Goal: Task Accomplishment & Management: Complete application form

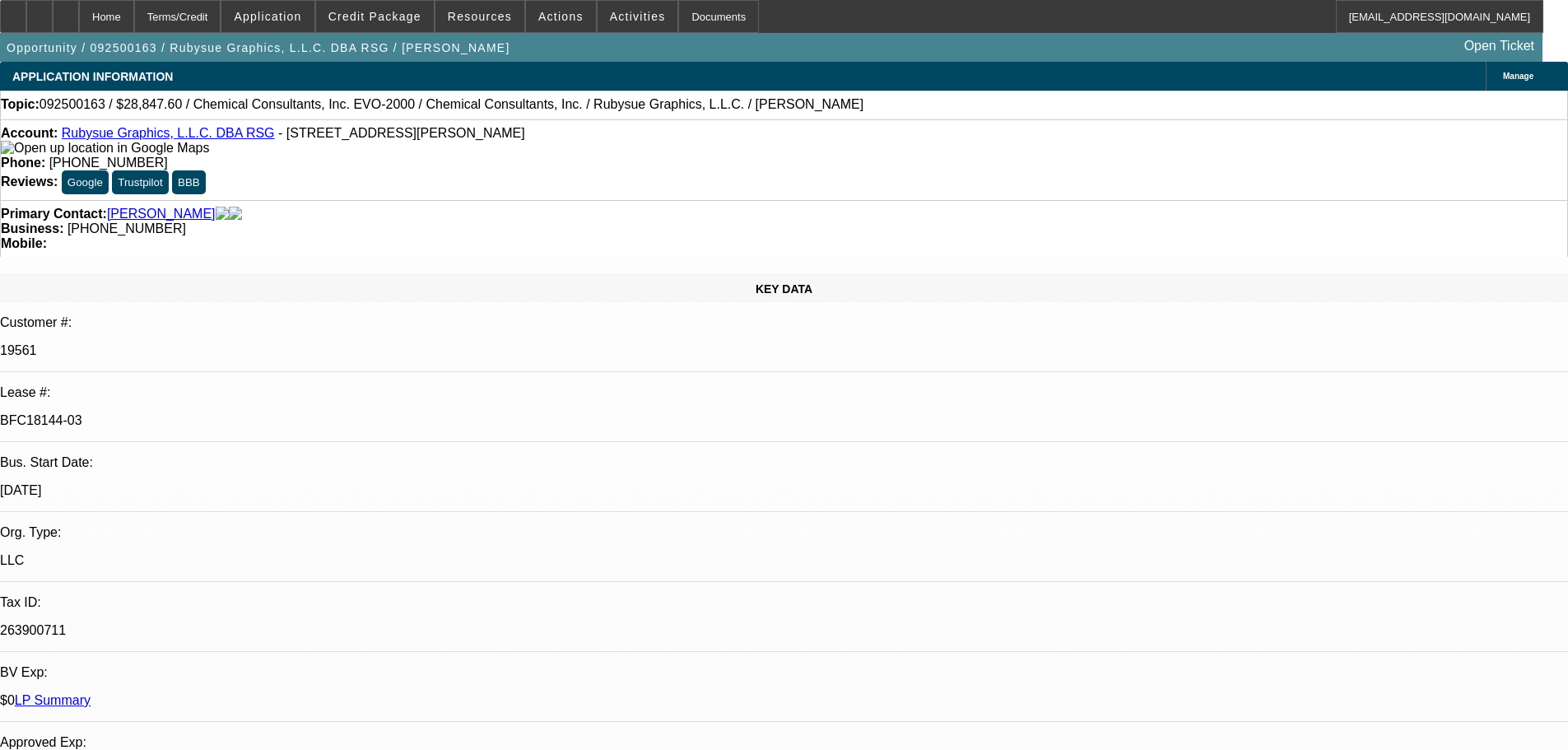
select select "0"
select select "2"
select select "0"
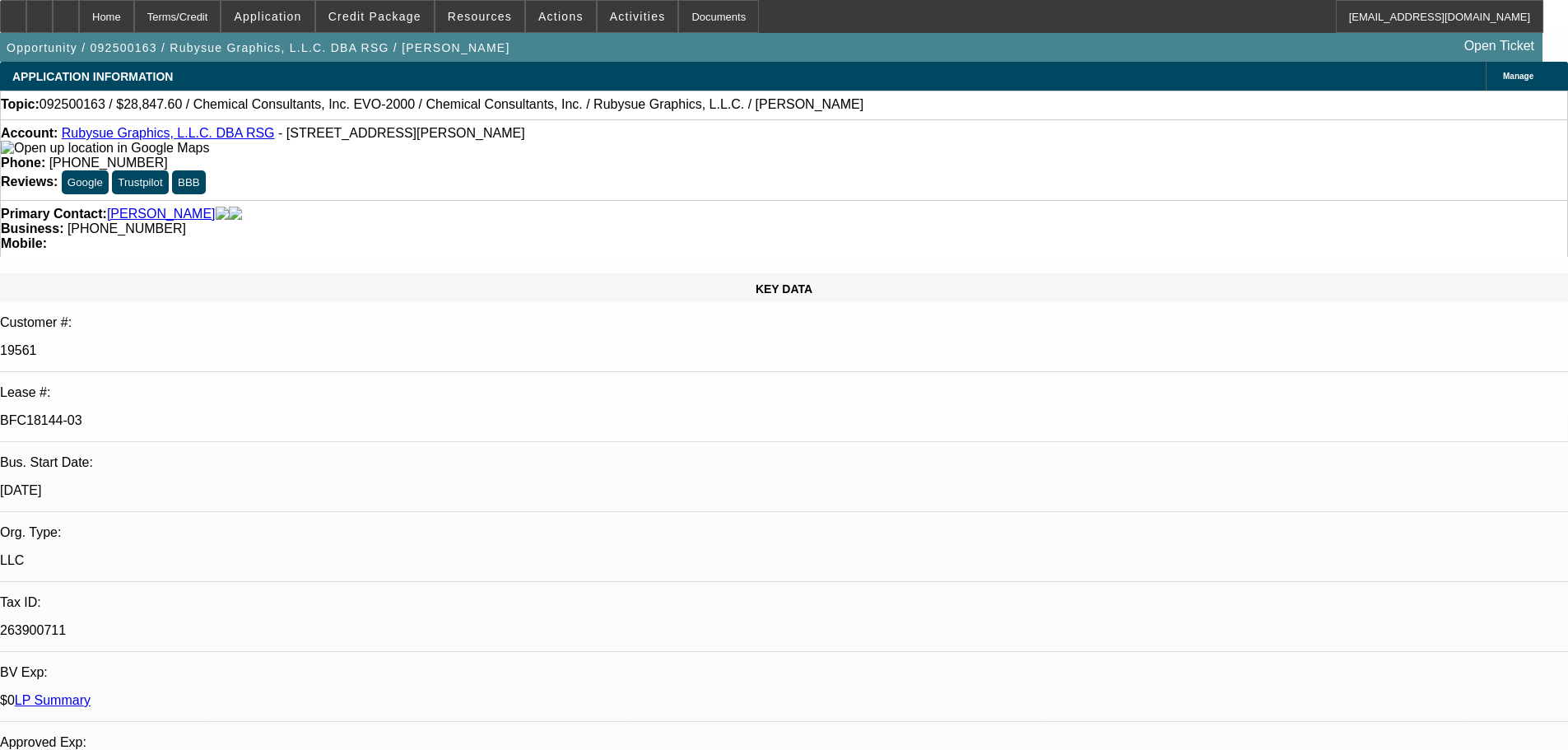
select select "0"
select select "2"
select select "0"
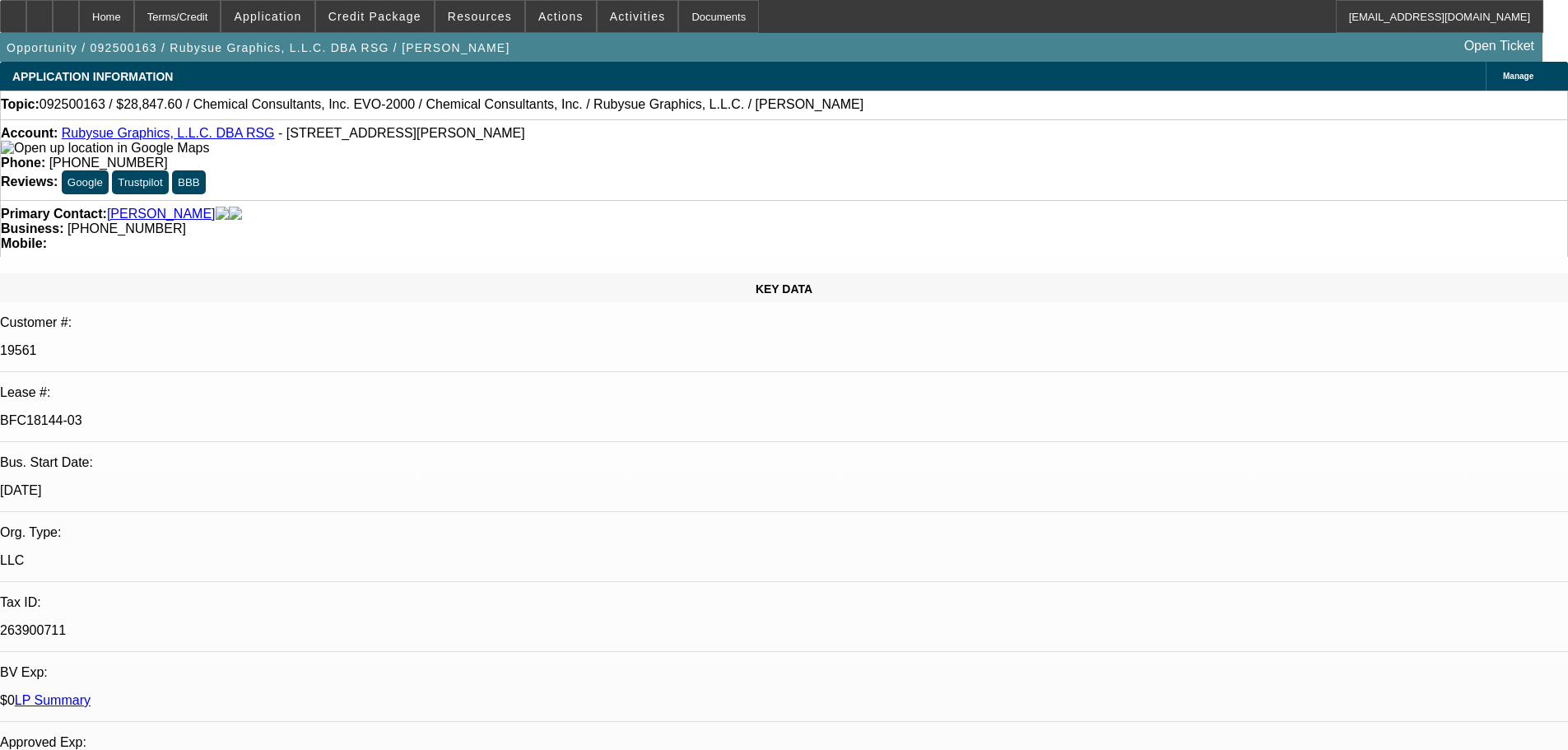
select select "0"
select select "2"
select select "0"
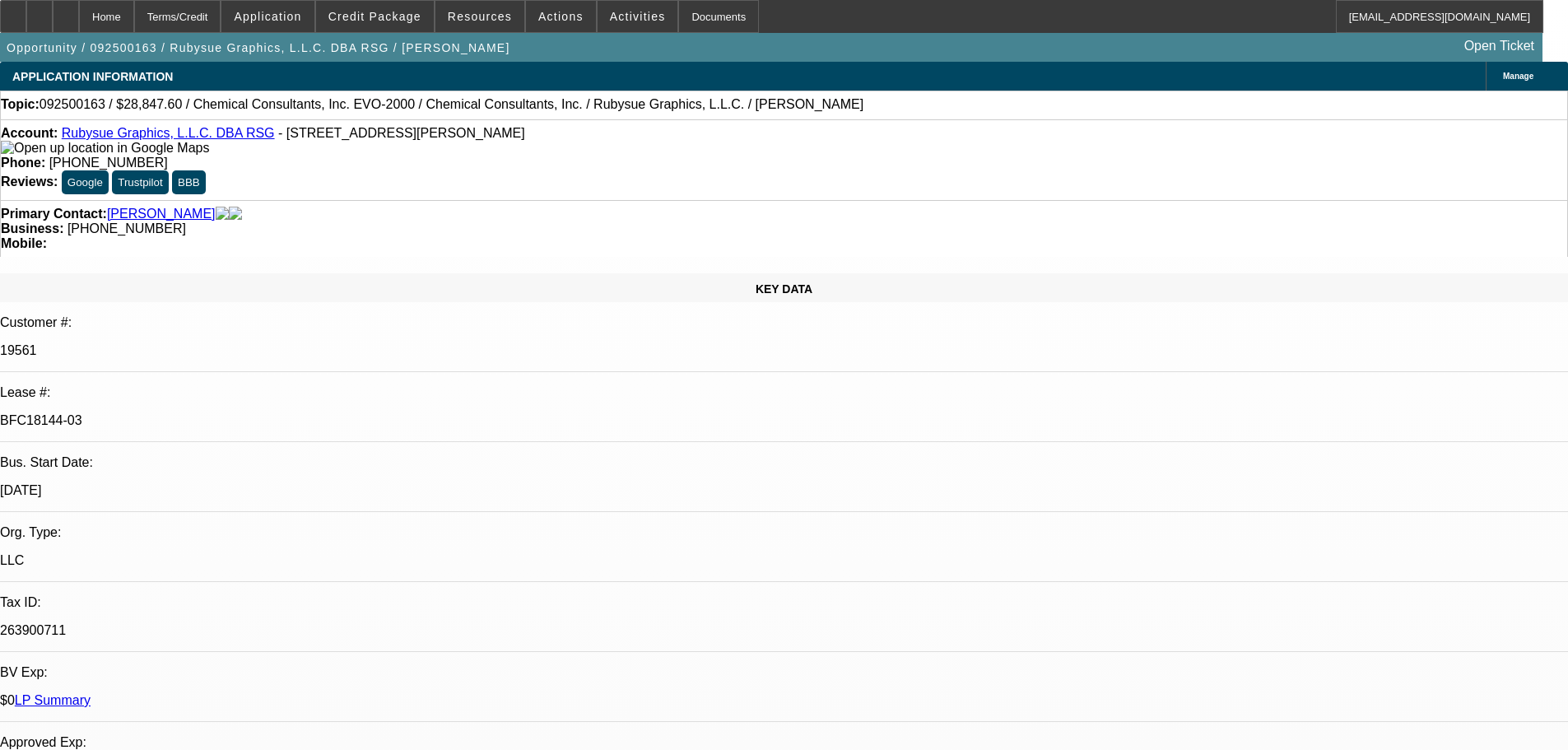
select select "2"
